Goal: Navigation & Orientation: Understand site structure

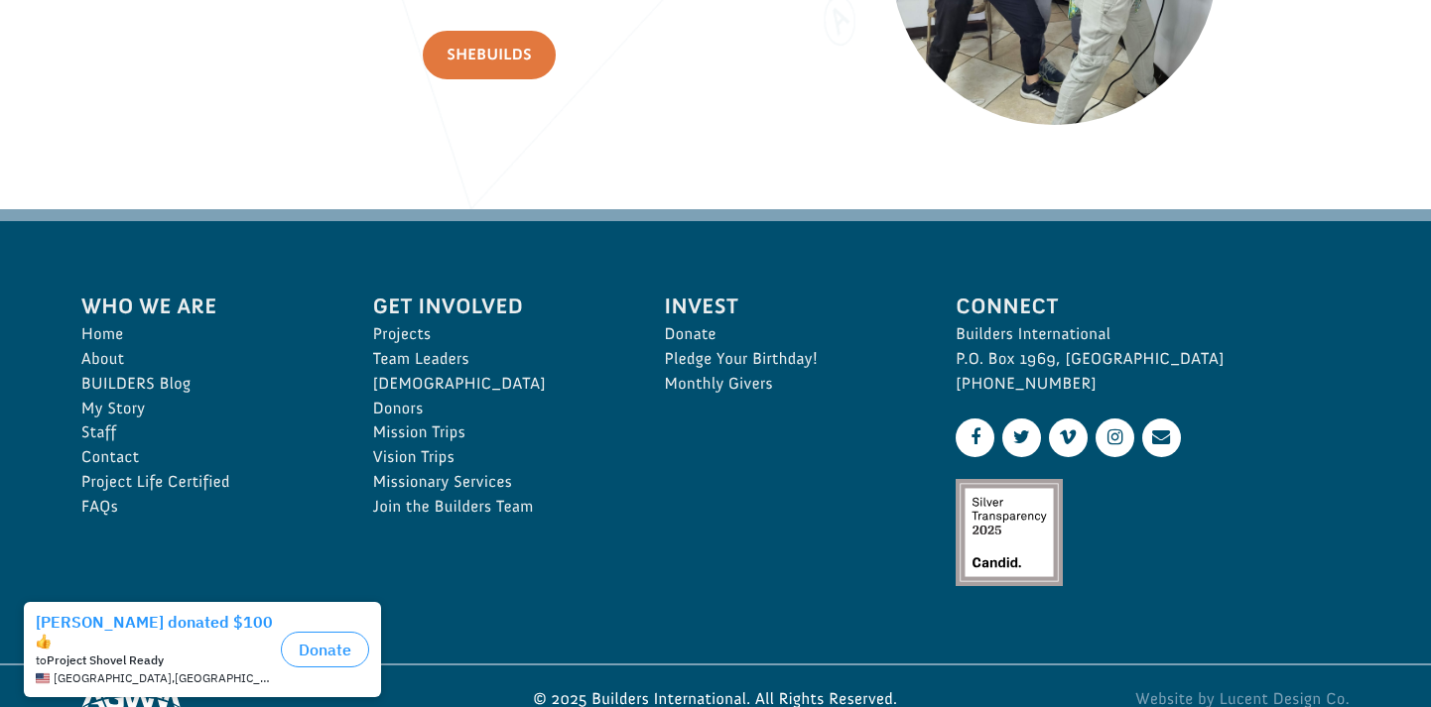
scroll to position [3011, 0]
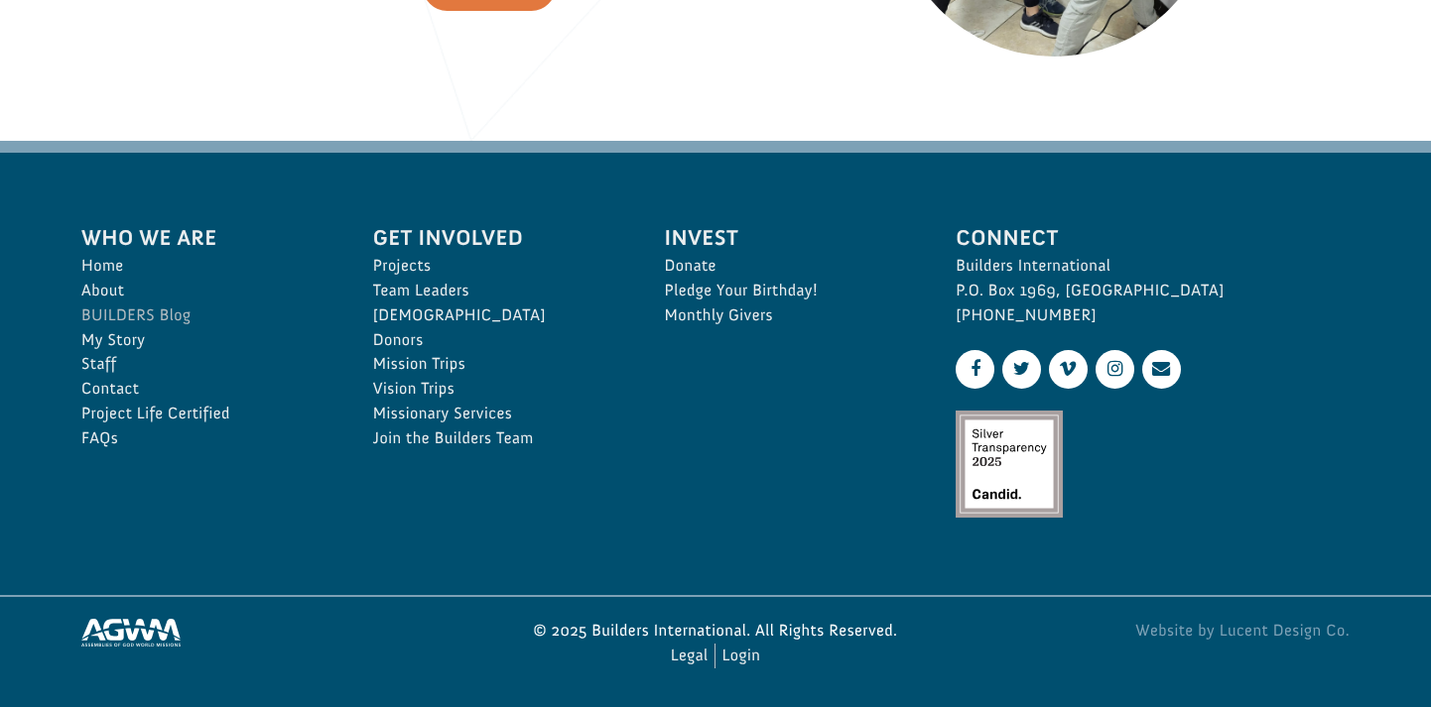
click at [158, 313] on link "BUILDERS Blog" at bounding box center [205, 316] width 248 height 25
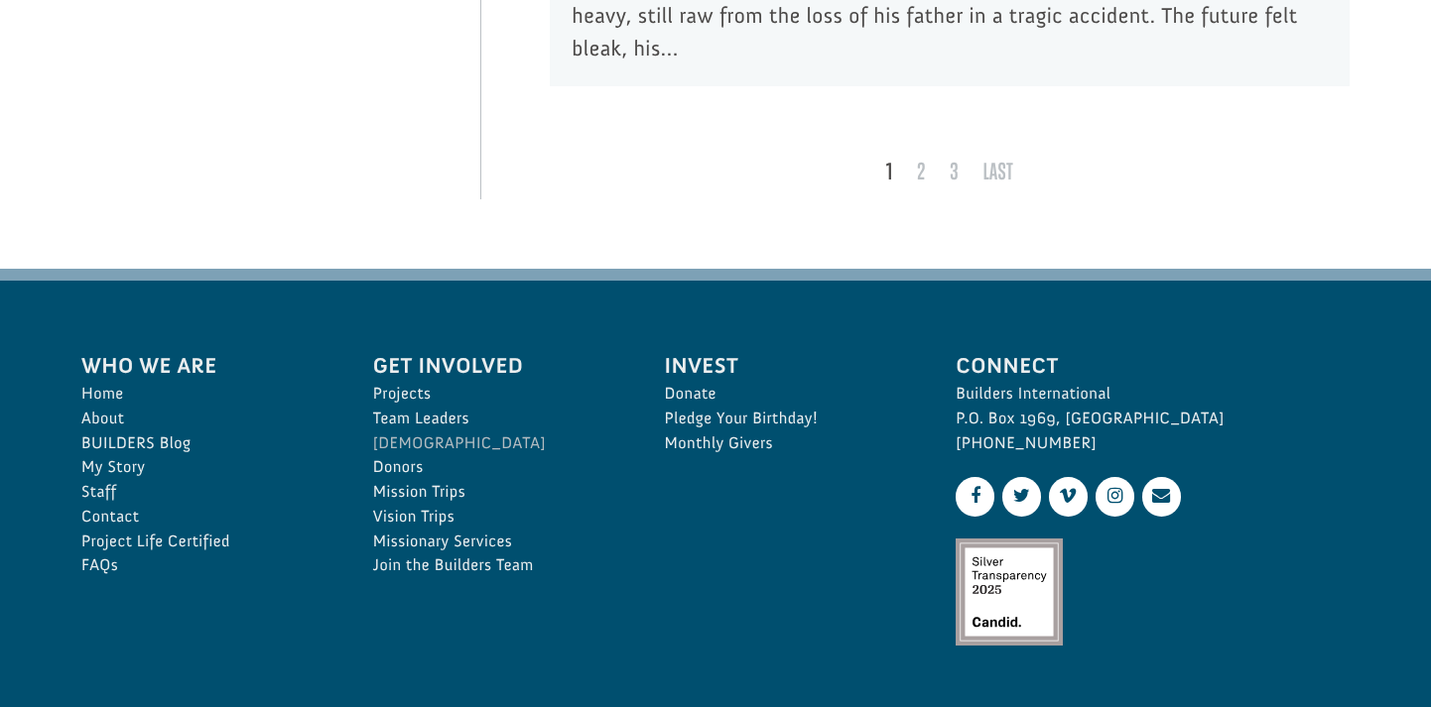
scroll to position [7851, 0]
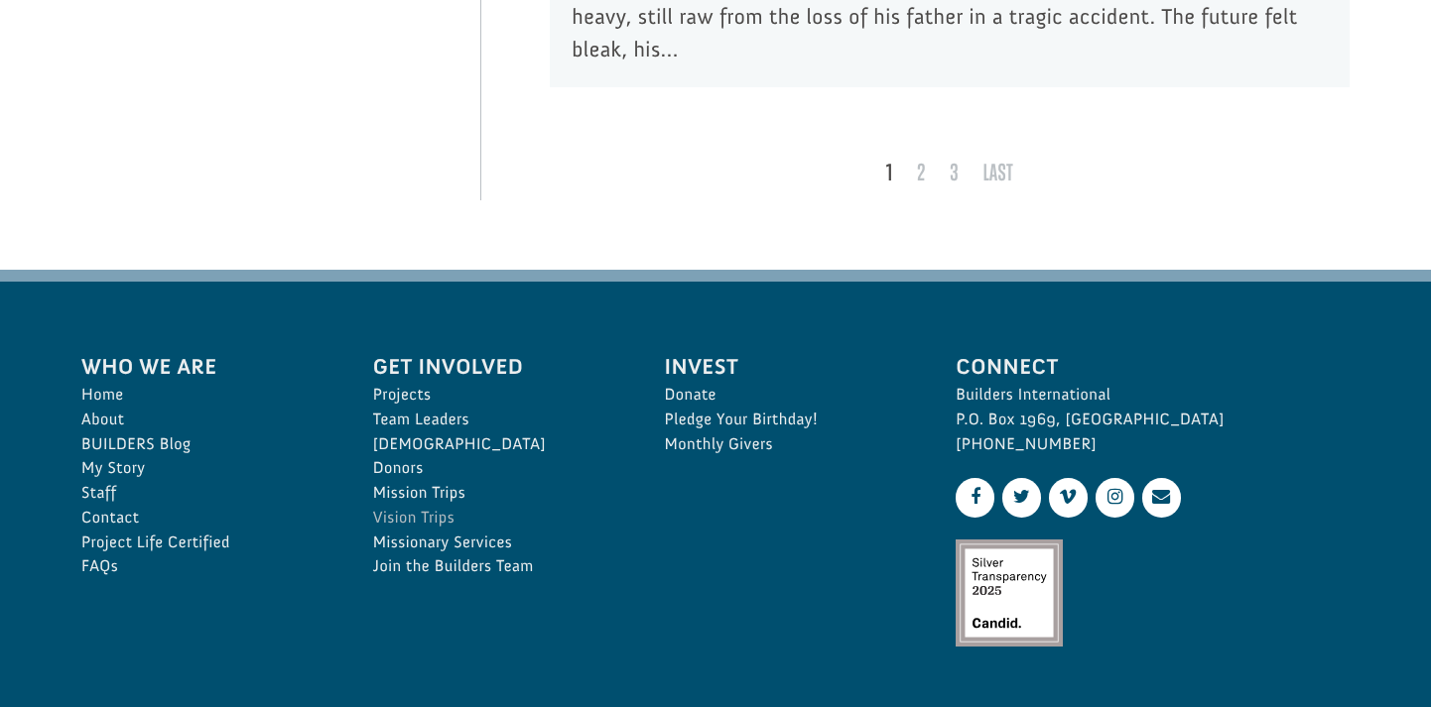
click at [423, 506] on link "Vision Trips" at bounding box center [497, 518] width 248 height 25
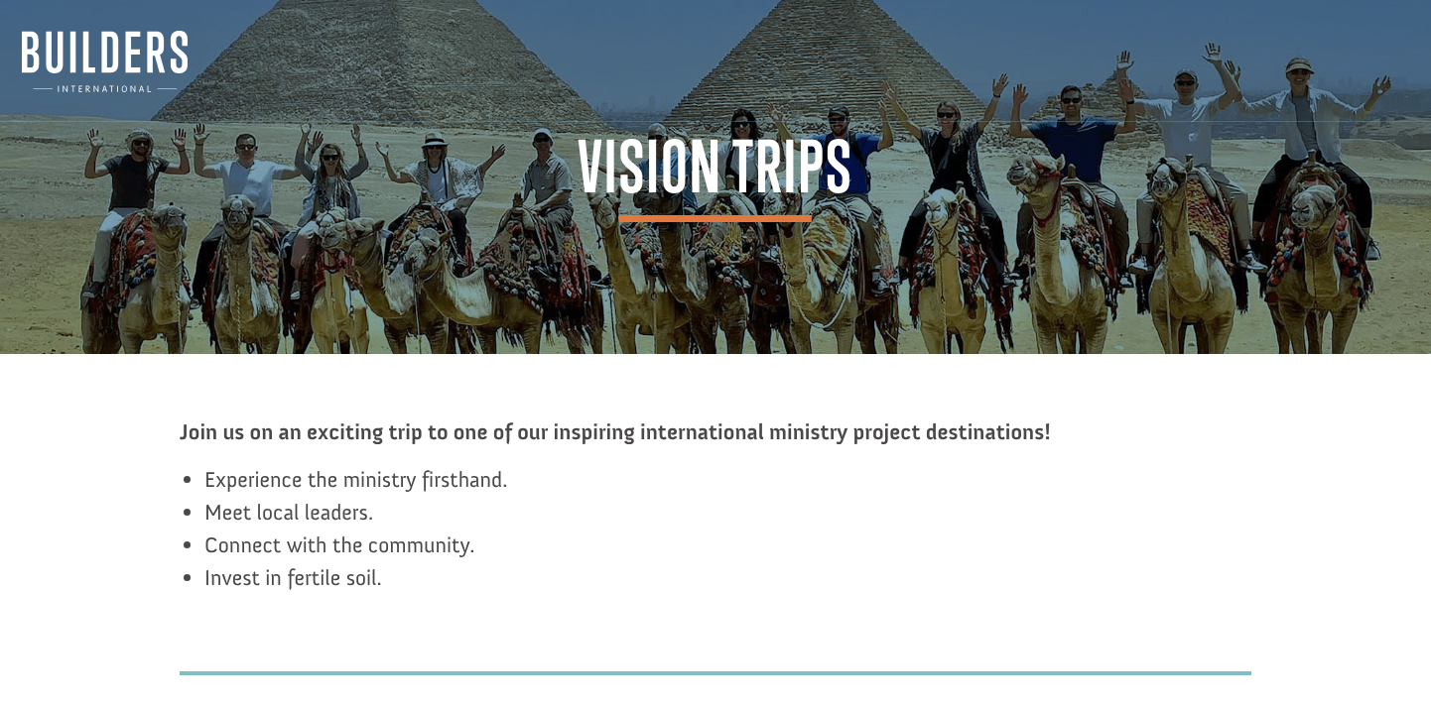
click at [79, 85] on img at bounding box center [105, 62] width 166 height 62
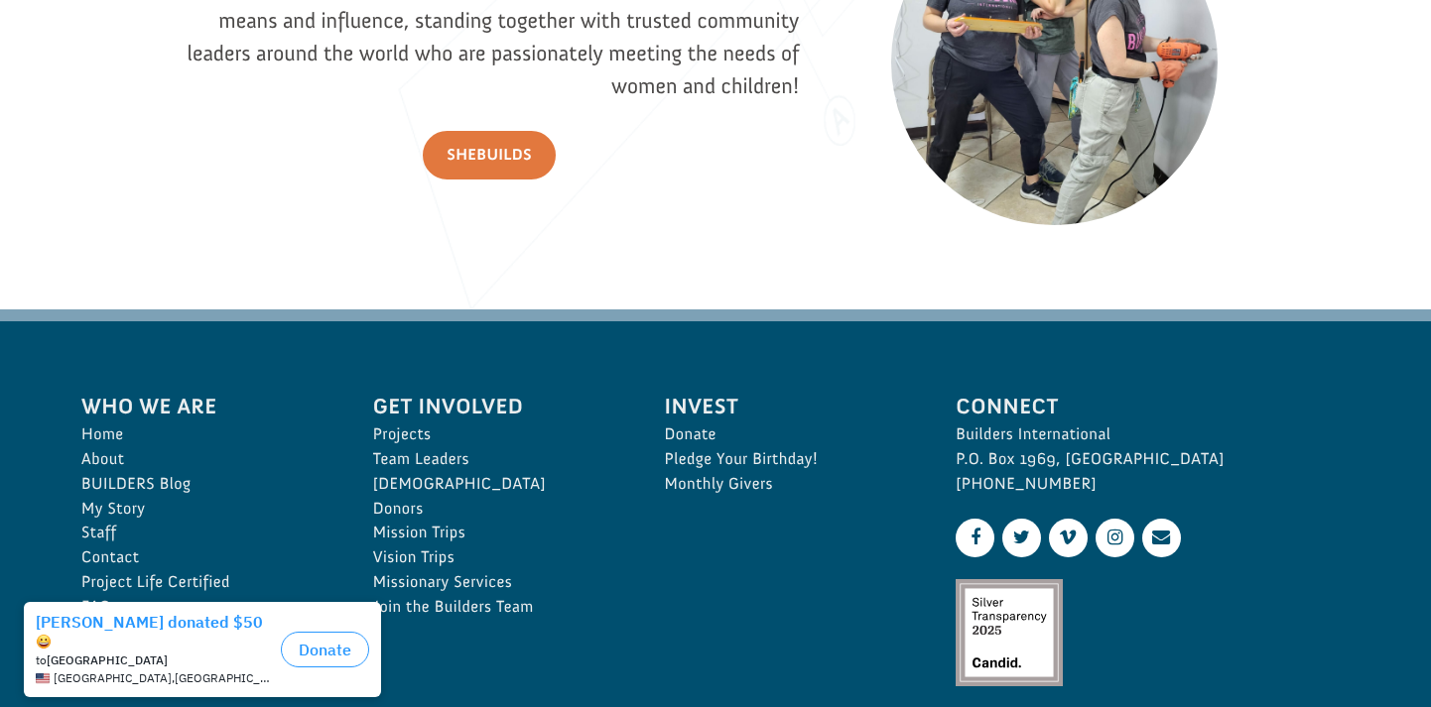
scroll to position [2876, 0]
